Goal: Transaction & Acquisition: Purchase product/service

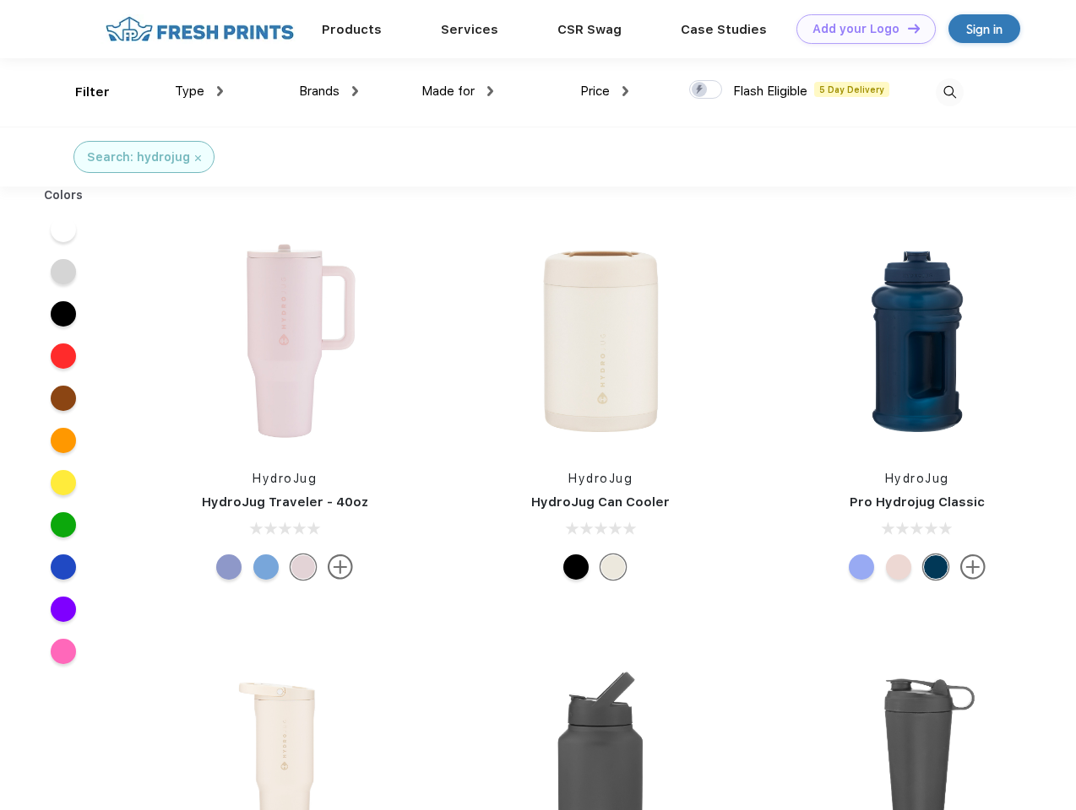
click at [859, 29] on link "Add your Logo Design Tool" at bounding box center [865, 29] width 139 height 30
click at [0, 0] on div "Design Tool" at bounding box center [0, 0] width 0 height 0
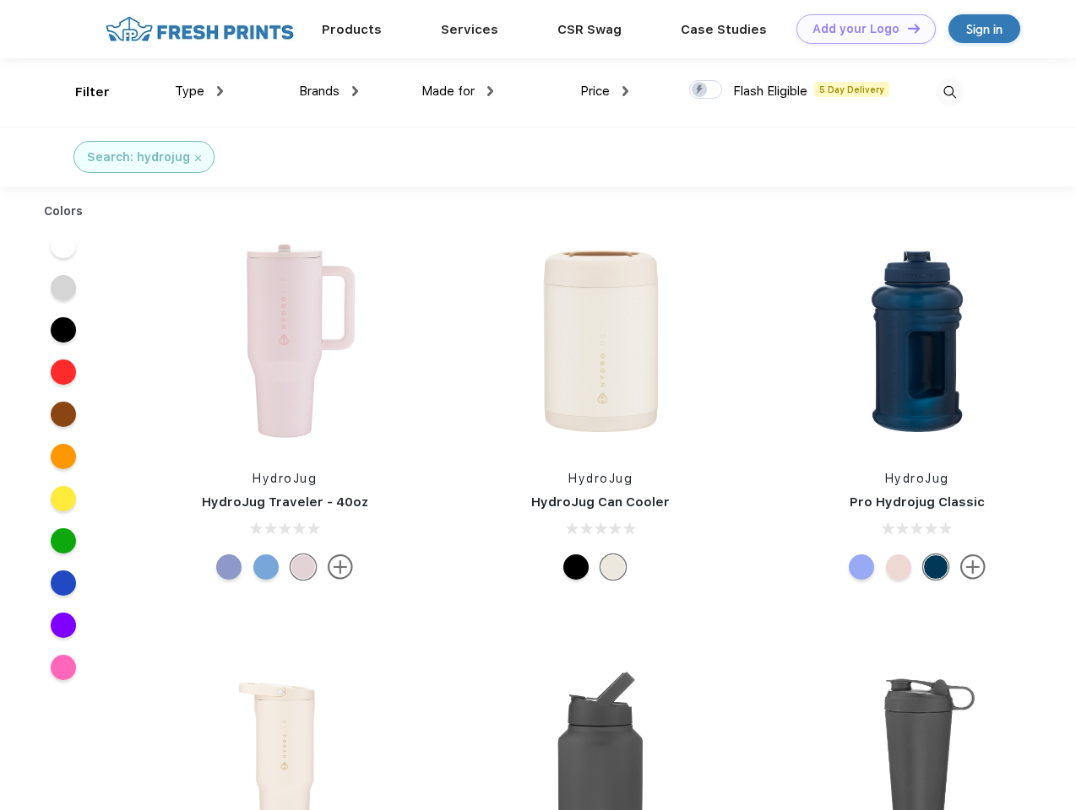
click at [906, 28] on link "Add your Logo Design Tool" at bounding box center [865, 29] width 139 height 30
click at [81, 92] on div "Filter" at bounding box center [92, 92] width 35 height 19
click at [199, 91] on span "Type" at bounding box center [190, 91] width 30 height 15
click at [328, 91] on span "Brands" at bounding box center [319, 91] width 41 height 15
click at [458, 91] on span "Made for" at bounding box center [447, 91] width 53 height 15
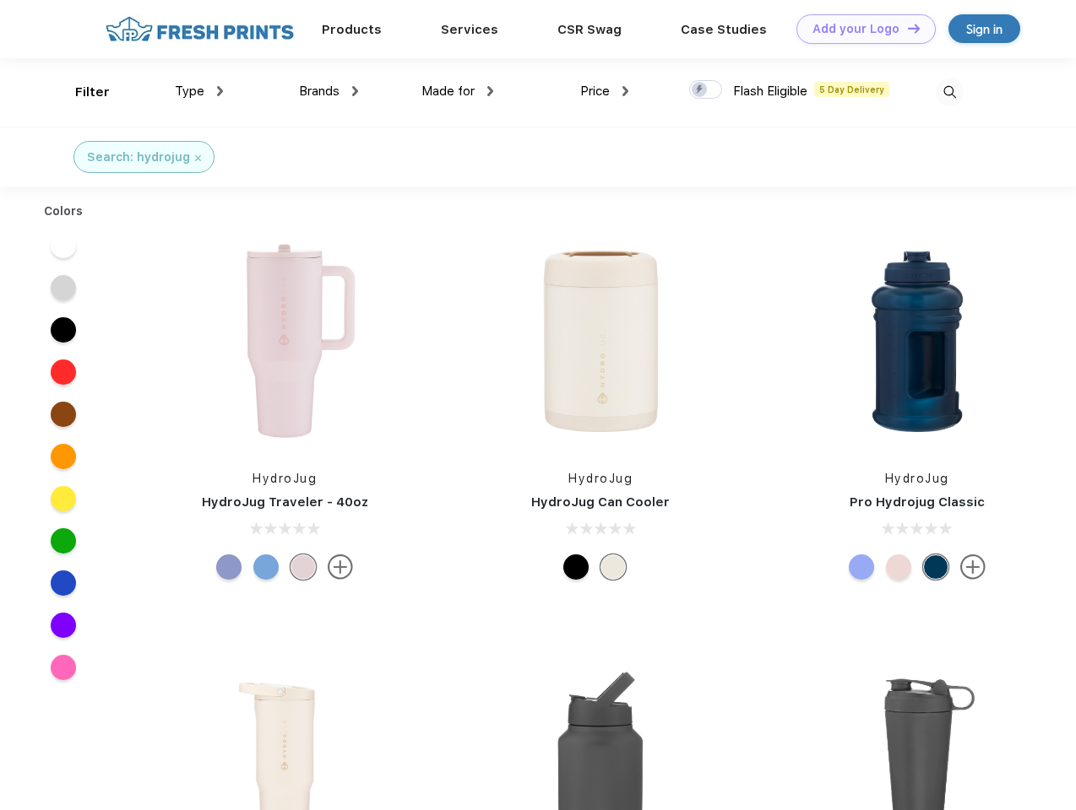
click at [604, 91] on span "Price" at bounding box center [595, 91] width 30 height 15
click at [706, 90] on div at bounding box center [705, 89] width 33 height 19
click at [700, 90] on input "checkbox" at bounding box center [694, 84] width 11 height 11
click at [949, 92] on img at bounding box center [949, 93] width 28 height 28
